Goal: Information Seeking & Learning: Check status

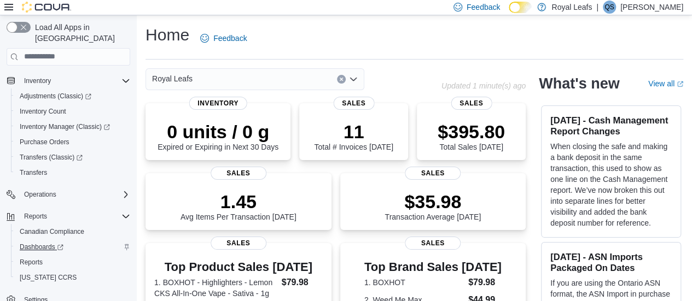
scroll to position [36, 0]
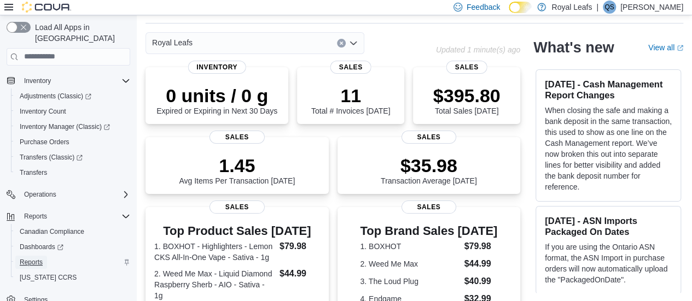
click at [31, 258] on span "Reports" at bounding box center [31, 262] width 23 height 9
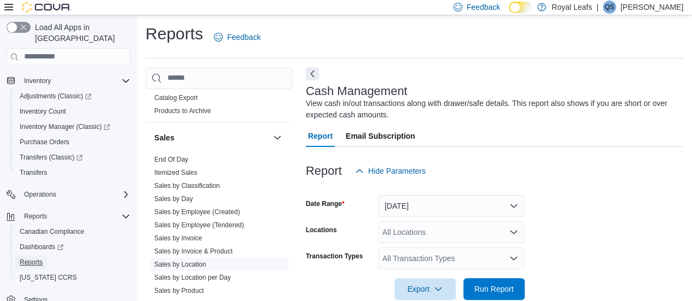
scroll to position [23, 0]
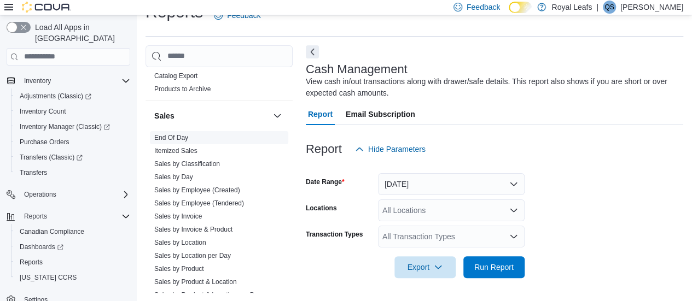
click at [179, 134] on link "End Of Day" at bounding box center [171, 138] width 34 height 8
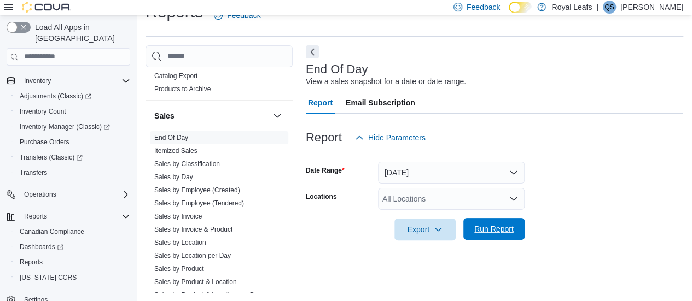
click at [507, 229] on span "Run Report" at bounding box center [493, 229] width 39 height 11
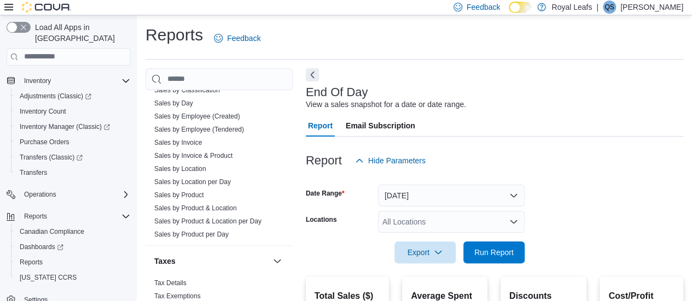
scroll to position [182, 0]
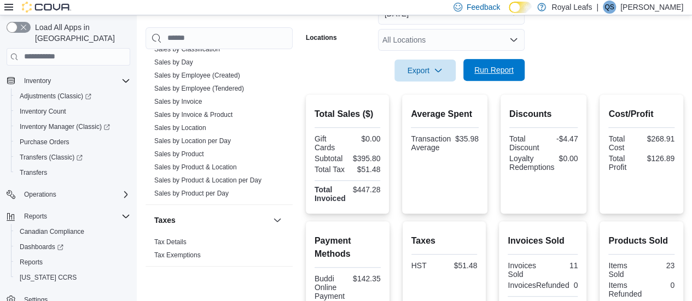
click at [505, 72] on span "Run Report" at bounding box center [493, 70] width 39 height 11
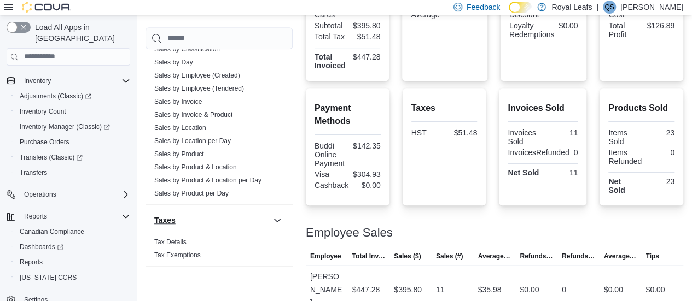
scroll to position [318, 0]
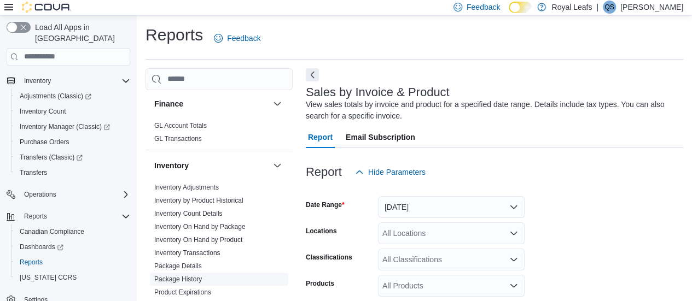
scroll to position [273, 0]
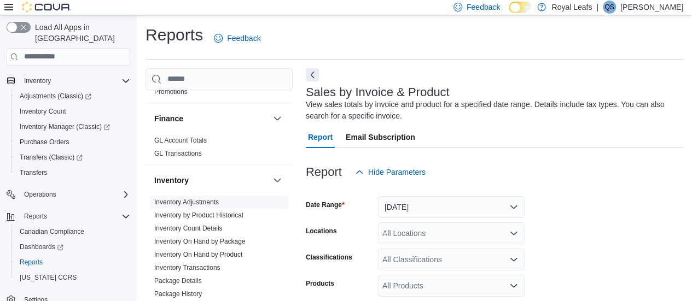
click at [202, 200] on link "Inventory Adjustments" at bounding box center [186, 202] width 65 height 8
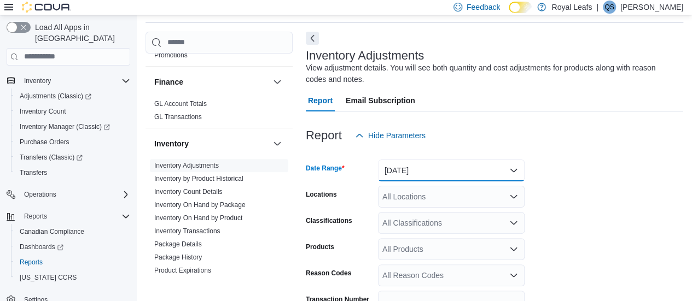
click at [501, 169] on button "[DATE]" at bounding box center [451, 171] width 147 height 22
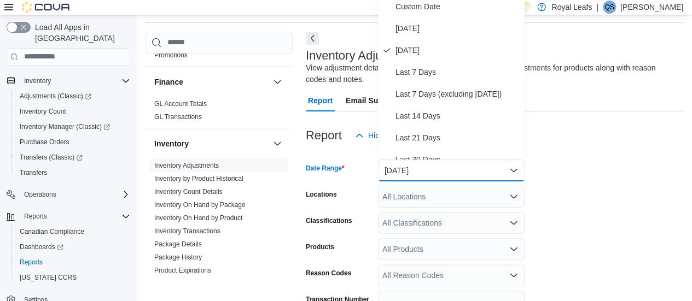
scroll to position [32, 0]
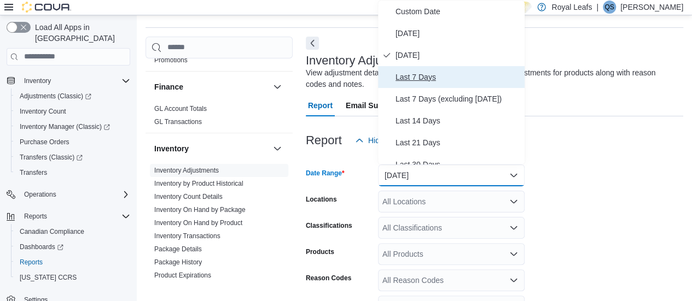
click at [433, 74] on span "Last 7 Days" at bounding box center [457, 77] width 125 height 13
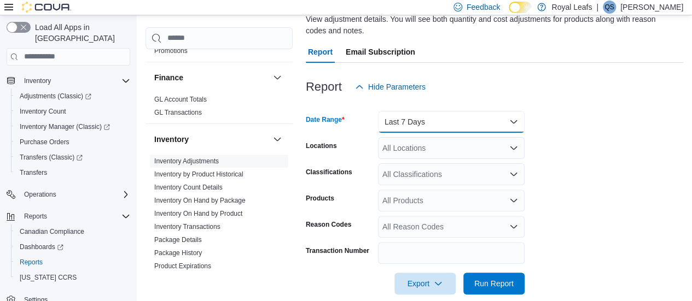
scroll to position [100, 0]
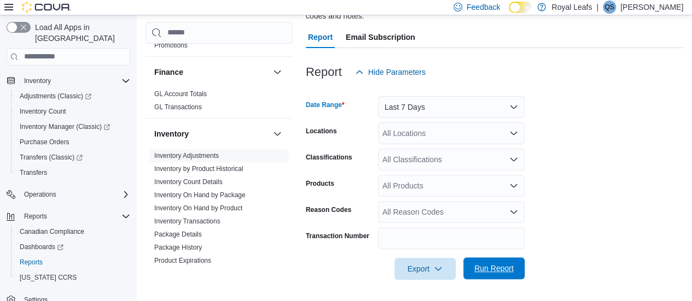
drag, startPoint x: 489, startPoint y: 273, endPoint x: 488, endPoint y: 266, distance: 7.2
click at [489, 272] on span "Run Report" at bounding box center [494, 269] width 48 height 22
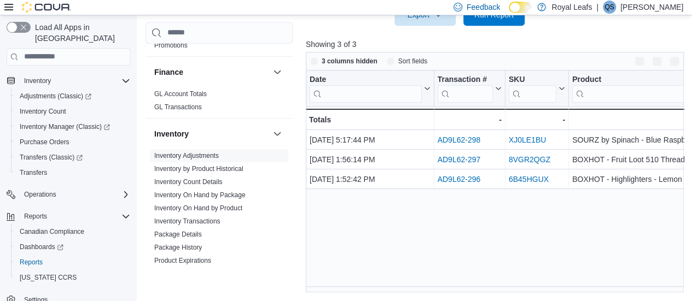
scroll to position [354, 0]
click at [677, 63] on button "Enter fullscreen" at bounding box center [674, 60] width 13 height 13
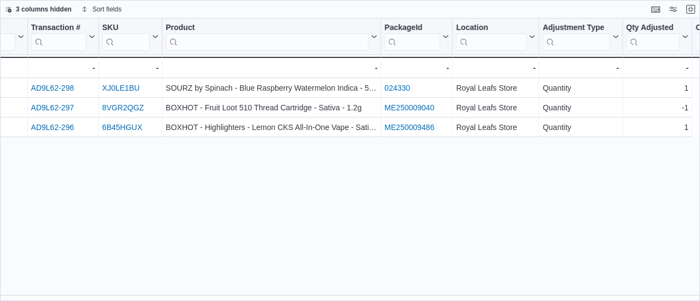
scroll to position [0, 0]
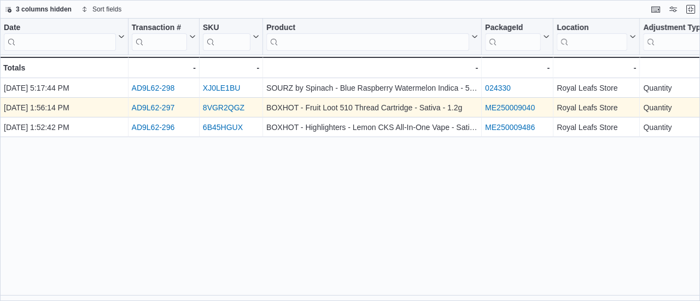
click at [159, 109] on link "AD9L62-297" at bounding box center [153, 107] width 43 height 9
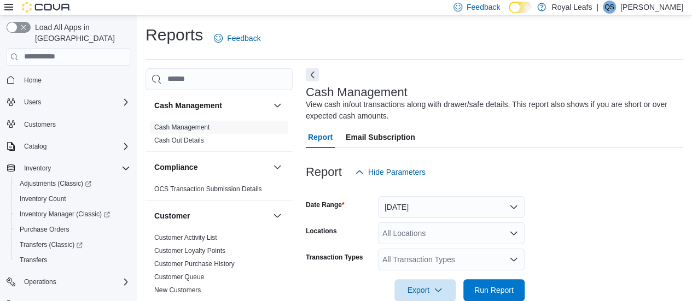
scroll to position [23, 0]
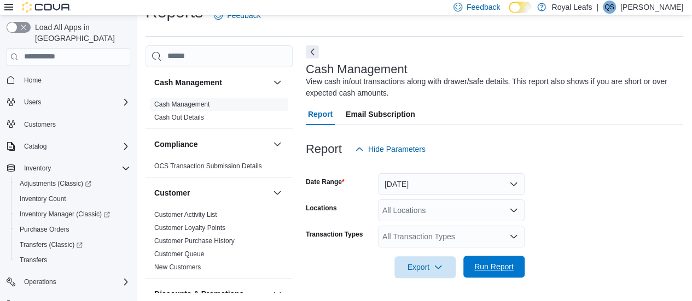
click at [503, 272] on span "Run Report" at bounding box center [494, 267] width 48 height 22
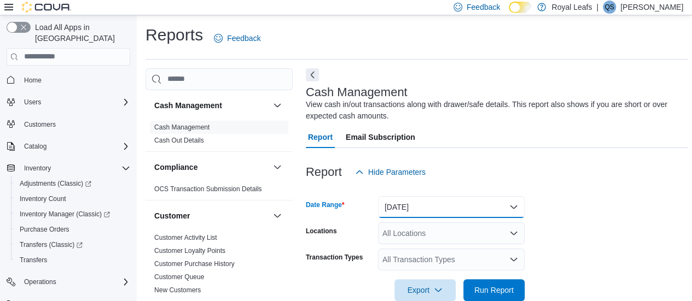
click at [493, 208] on button "[DATE]" at bounding box center [451, 207] width 147 height 22
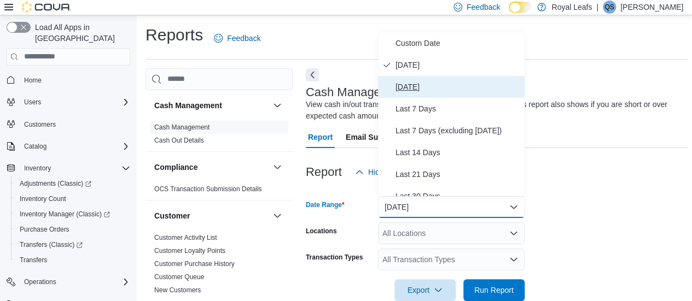
click at [407, 84] on span "[DATE]" at bounding box center [457, 86] width 125 height 13
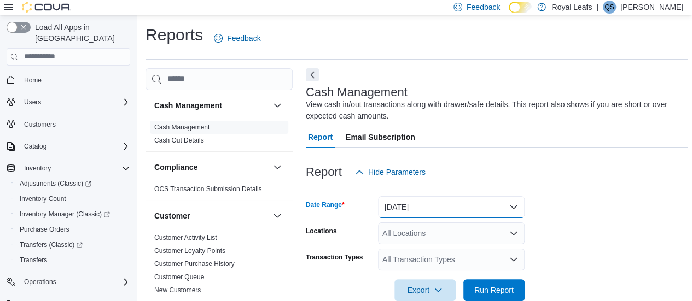
scroll to position [91, 0]
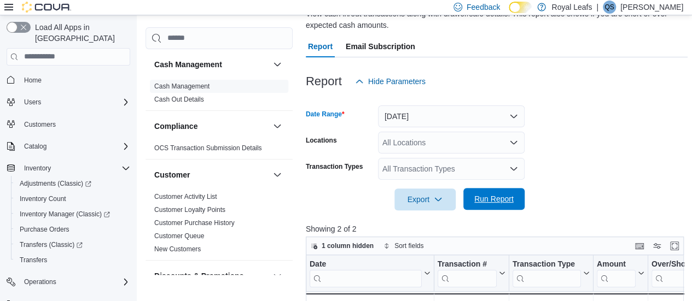
click at [495, 193] on span "Run Report" at bounding box center [494, 199] width 48 height 22
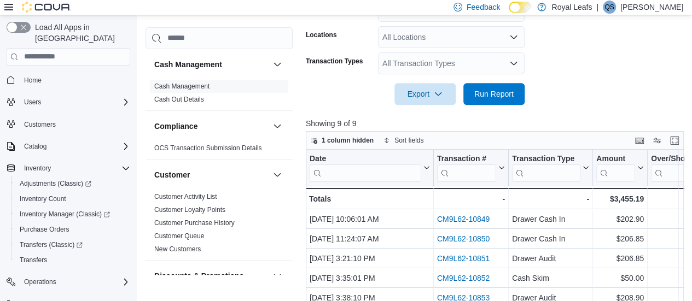
scroll to position [184, 0]
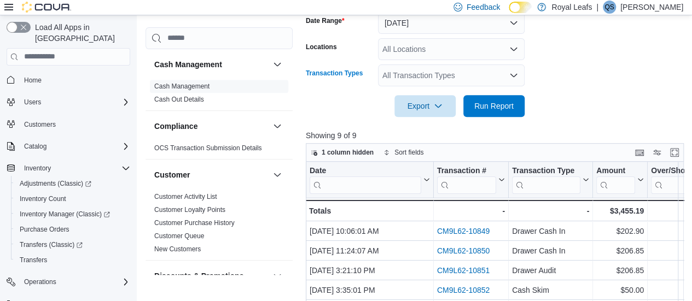
click at [513, 74] on icon "Open list of options" at bounding box center [513, 75] width 9 height 9
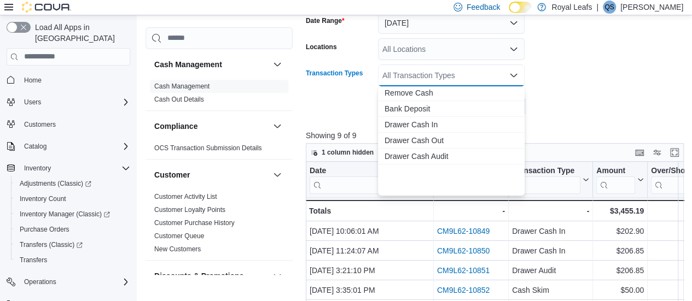
scroll to position [81, 0]
click at [426, 170] on span "Cash Skim" at bounding box center [450, 171] width 133 height 11
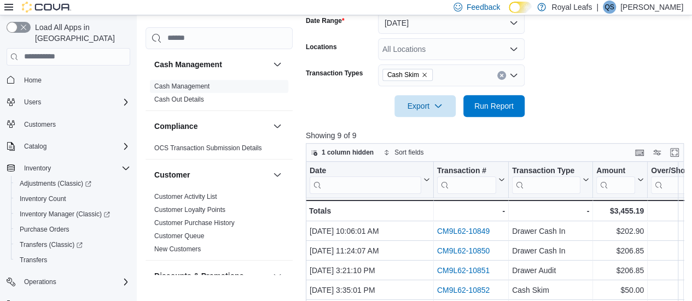
click at [610, 94] on div at bounding box center [497, 90] width 382 height 9
click at [490, 106] on span "Run Report" at bounding box center [493, 105] width 39 height 11
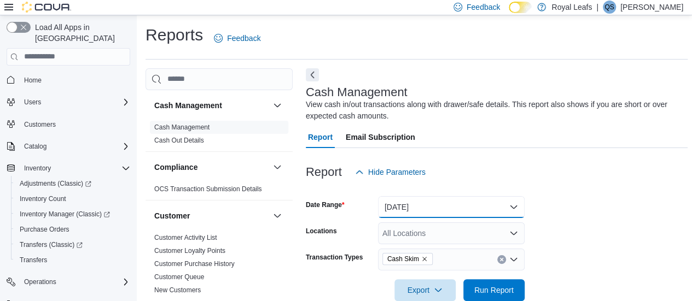
click at [470, 206] on button "Yesterday" at bounding box center [451, 207] width 147 height 22
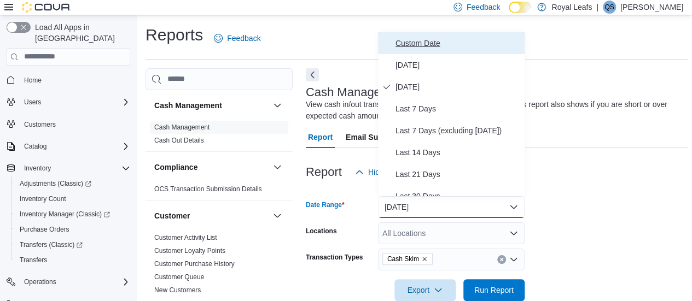
click at [433, 42] on span "Custom Date" at bounding box center [457, 43] width 125 height 13
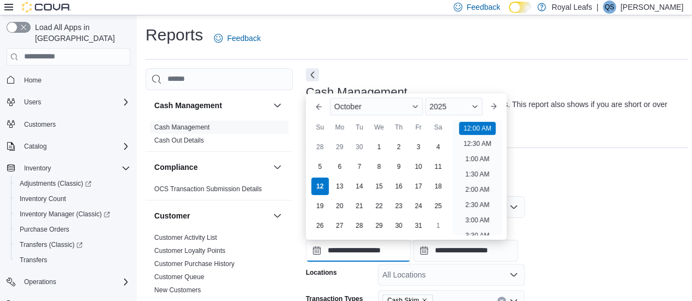
click at [352, 252] on input "**********" at bounding box center [358, 251] width 105 height 22
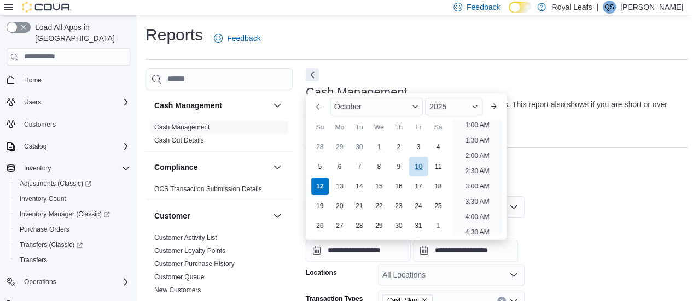
click at [418, 165] on div "10" at bounding box center [417, 166] width 19 height 19
type input "**********"
click at [571, 179] on div "Report Hide Parameters" at bounding box center [497, 172] width 382 height 22
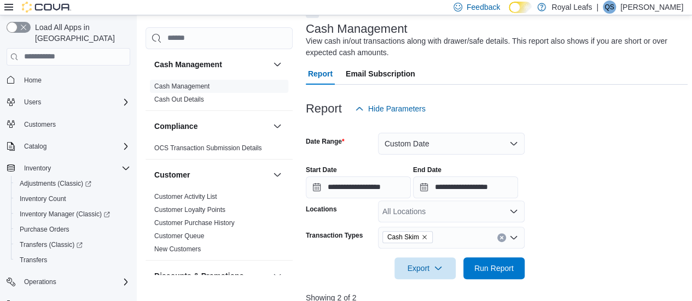
scroll to position [91, 0]
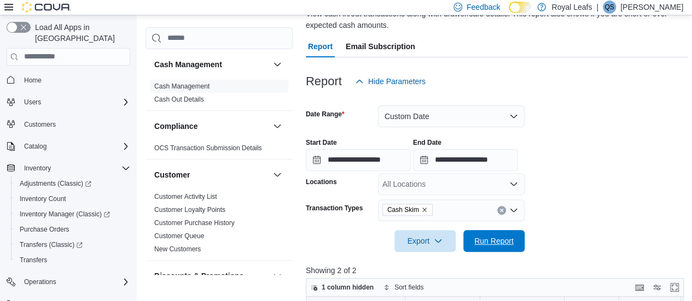
click at [489, 239] on span "Run Report" at bounding box center [493, 241] width 39 height 11
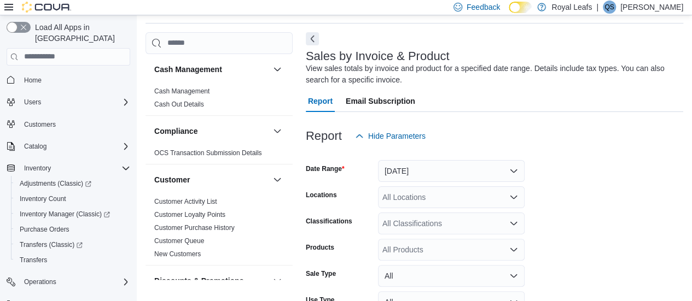
scroll to position [37, 0]
click at [501, 172] on button "[DATE]" at bounding box center [451, 171] width 147 height 22
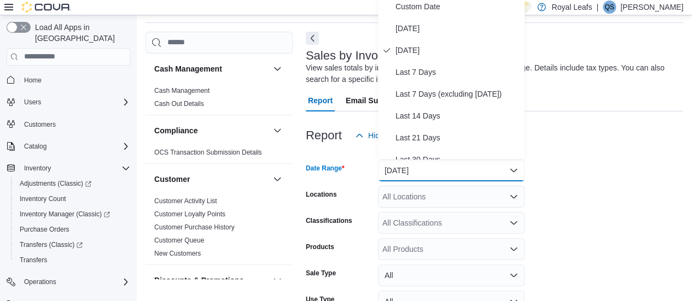
scroll to position [32, 0]
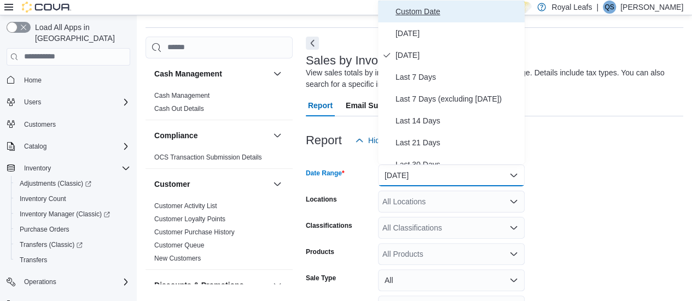
drag, startPoint x: 435, startPoint y: 9, endPoint x: 433, endPoint y: 19, distance: 9.5
click at [436, 10] on span "Custom Date" at bounding box center [457, 11] width 125 height 13
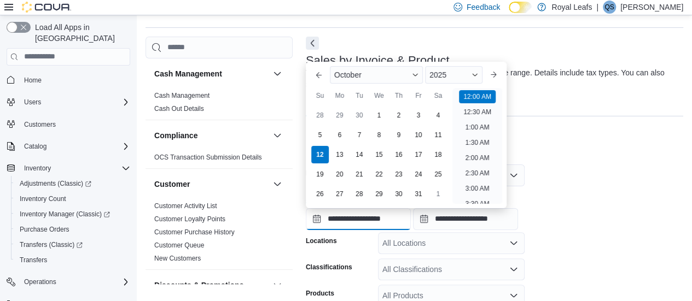
click at [355, 217] on input "**********" at bounding box center [358, 219] width 105 height 22
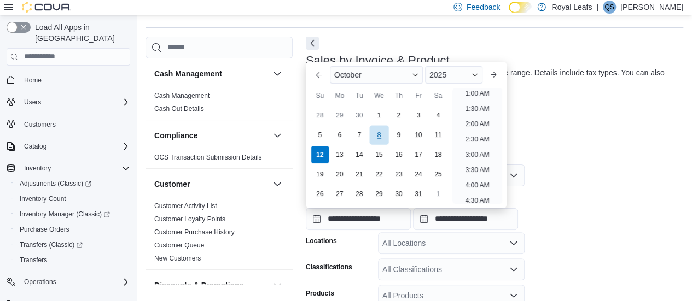
click at [378, 136] on div "8" at bounding box center [378, 134] width 19 height 19
type input "**********"
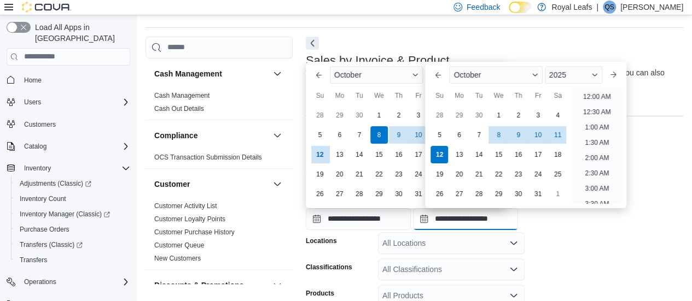
click at [469, 219] on input "**********" at bounding box center [465, 219] width 105 height 22
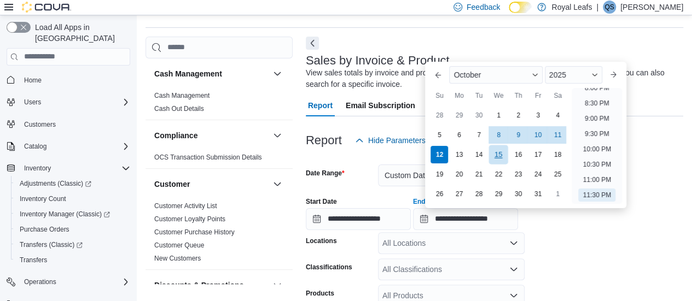
drag, startPoint x: 501, startPoint y: 135, endPoint x: 503, endPoint y: 151, distance: 16.0
click at [502, 135] on div "8" at bounding box center [497, 134] width 17 height 17
type input "**********"
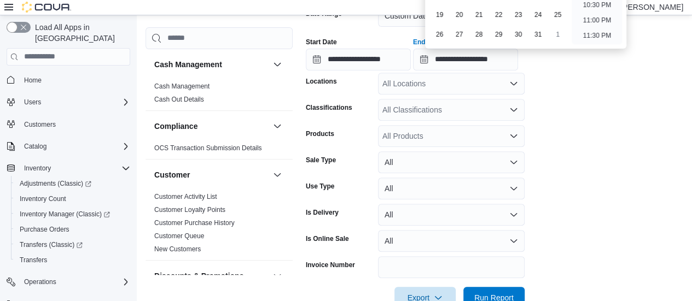
scroll to position [214, 0]
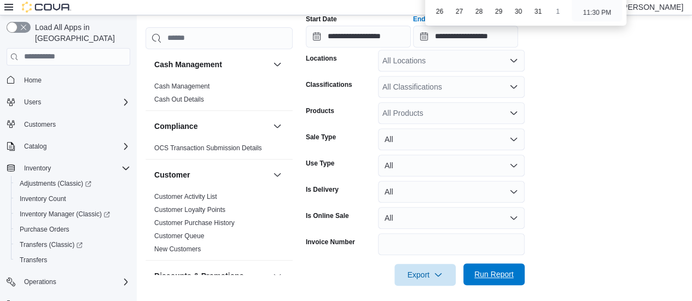
click at [498, 273] on span "Run Report" at bounding box center [493, 274] width 39 height 11
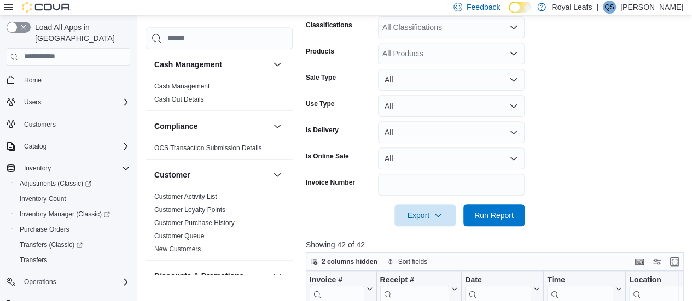
scroll to position [364, 0]
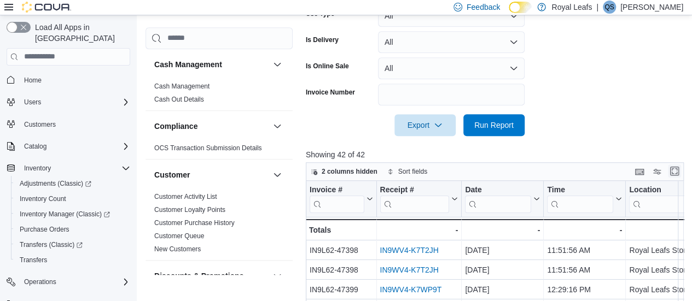
click at [679, 168] on button "Enter fullscreen" at bounding box center [674, 171] width 13 height 13
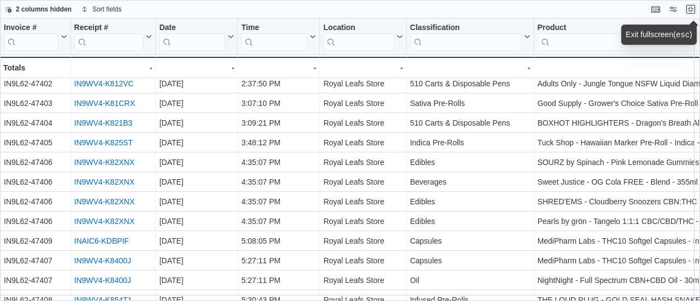
scroll to position [0, 0]
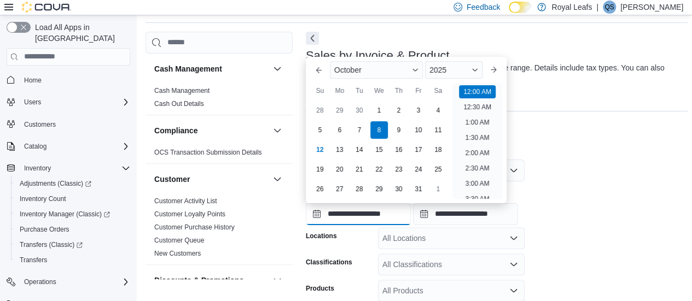
scroll to position [34, 0]
click at [374, 212] on input "**********" at bounding box center [358, 214] width 105 height 22
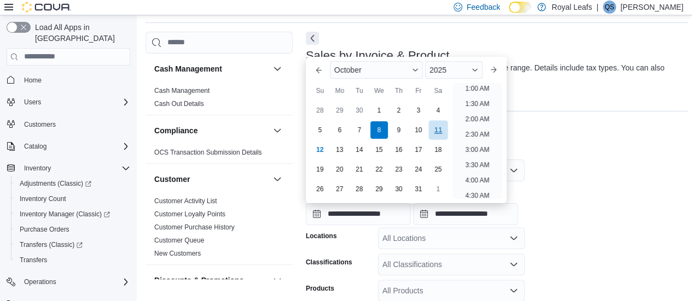
click at [439, 132] on div "11" at bounding box center [437, 129] width 19 height 19
type input "**********"
click at [579, 178] on form "**********" at bounding box center [497, 305] width 382 height 317
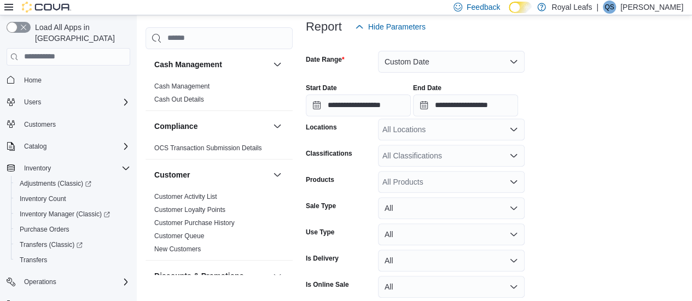
scroll to position [219, 0]
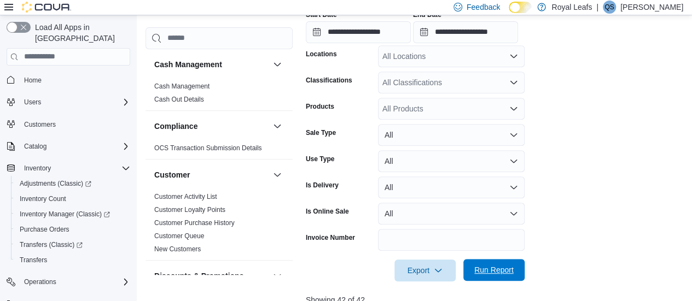
click at [495, 267] on span "Run Report" at bounding box center [493, 270] width 39 height 11
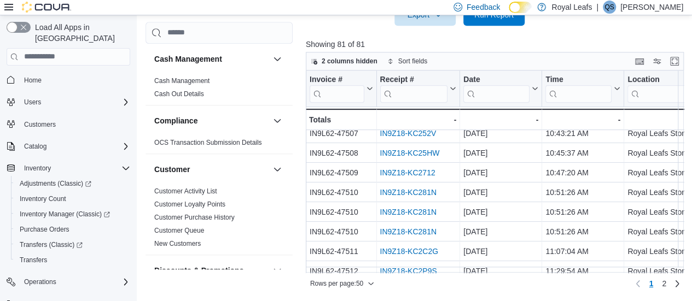
scroll to position [182, 0]
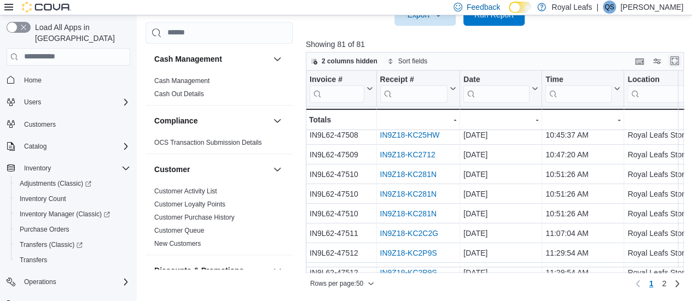
click at [676, 62] on button "Enter fullscreen" at bounding box center [674, 60] width 13 height 13
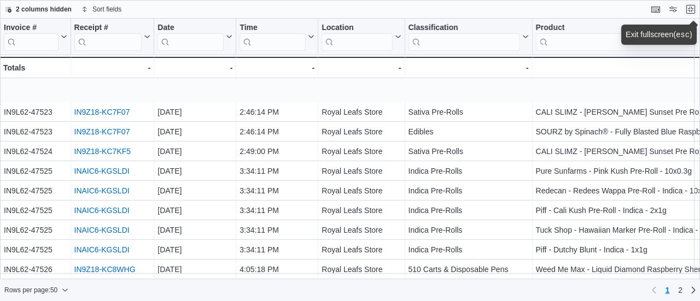
scroll to position [638, 0]
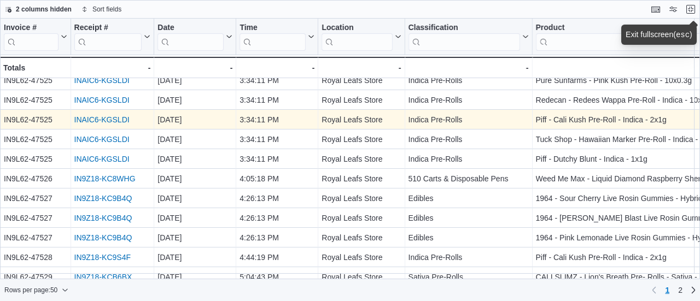
click at [106, 116] on link "INAIC6-KGSLDI" at bounding box center [101, 119] width 55 height 9
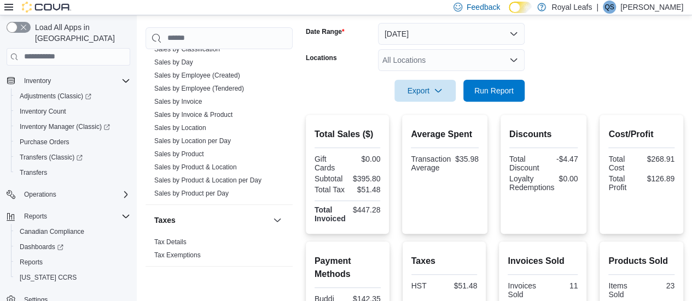
scroll to position [136, 0]
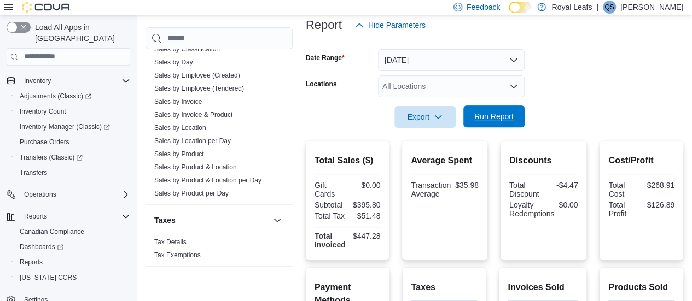
click at [490, 118] on span "Run Report" at bounding box center [493, 116] width 39 height 11
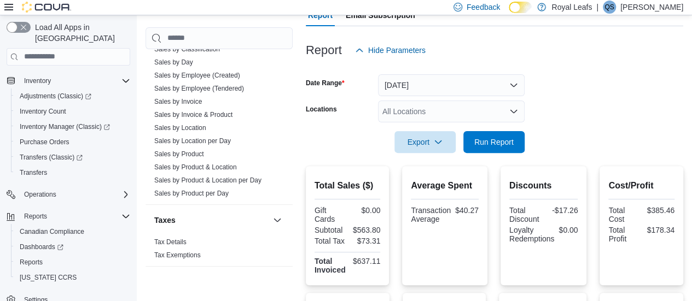
scroll to position [182, 0]
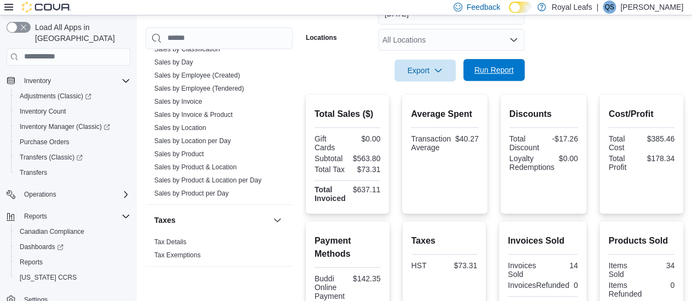
click at [494, 73] on span "Run Report" at bounding box center [493, 70] width 39 height 11
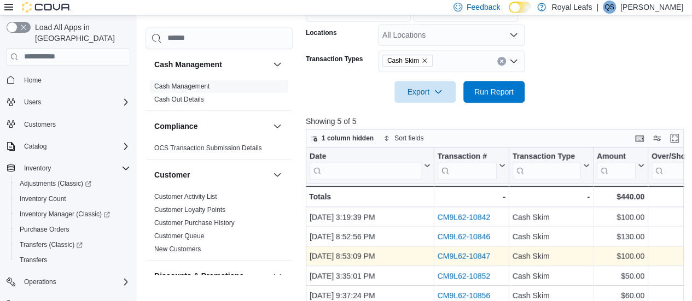
scroll to position [226, 0]
